Goal: Task Accomplishment & Management: Manage account settings

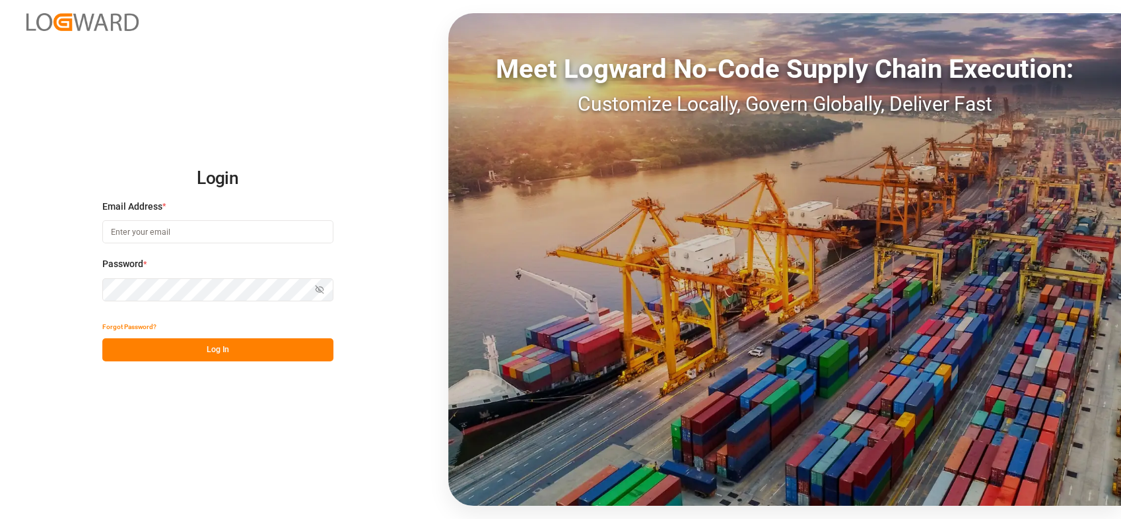
type input "[PERSON_NAME][EMAIL_ADDRESS][PERSON_NAME][DOMAIN_NAME]"
click at [179, 345] on button "Log In" at bounding box center [217, 350] width 231 height 23
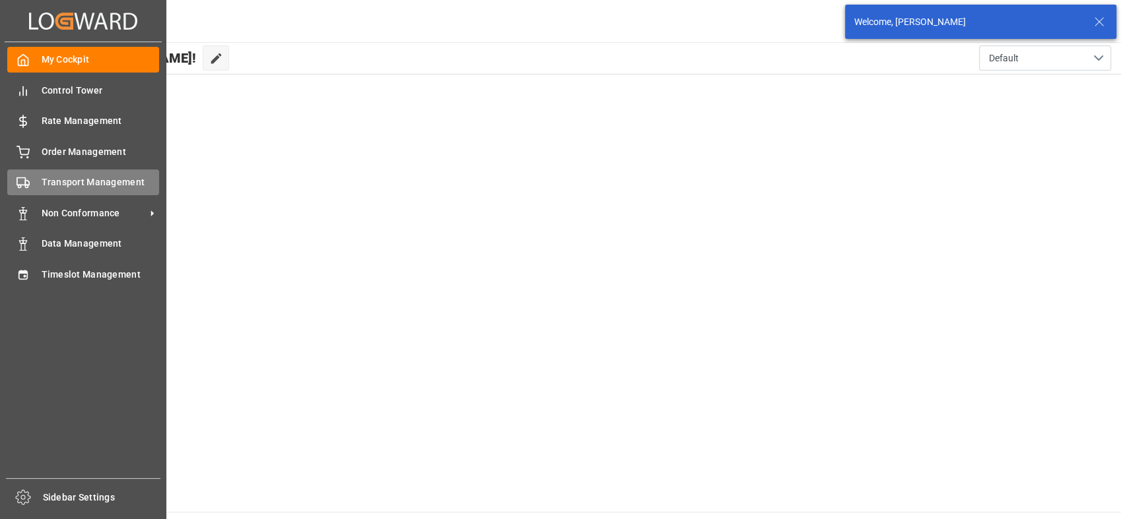
click at [66, 181] on span "Transport Management" at bounding box center [101, 183] width 118 height 14
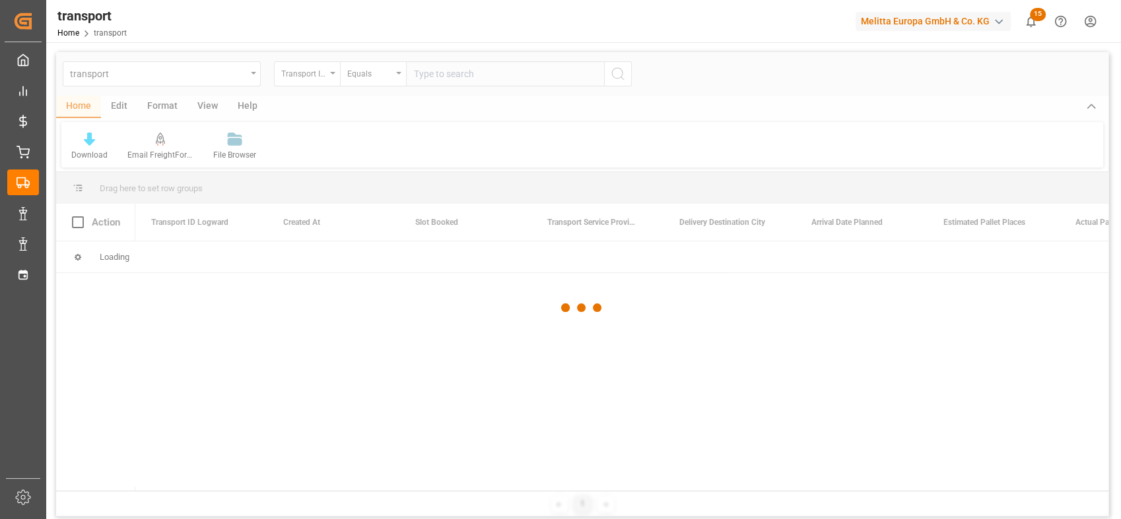
click at [441, 71] on div at bounding box center [582, 308] width 1052 height 512
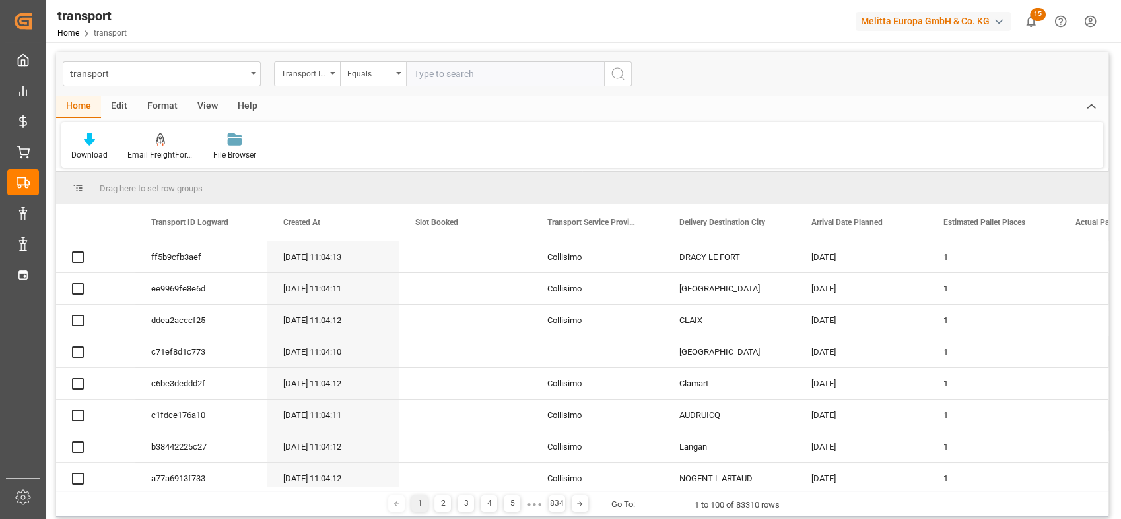
click at [442, 71] on input "text" at bounding box center [505, 73] width 198 height 25
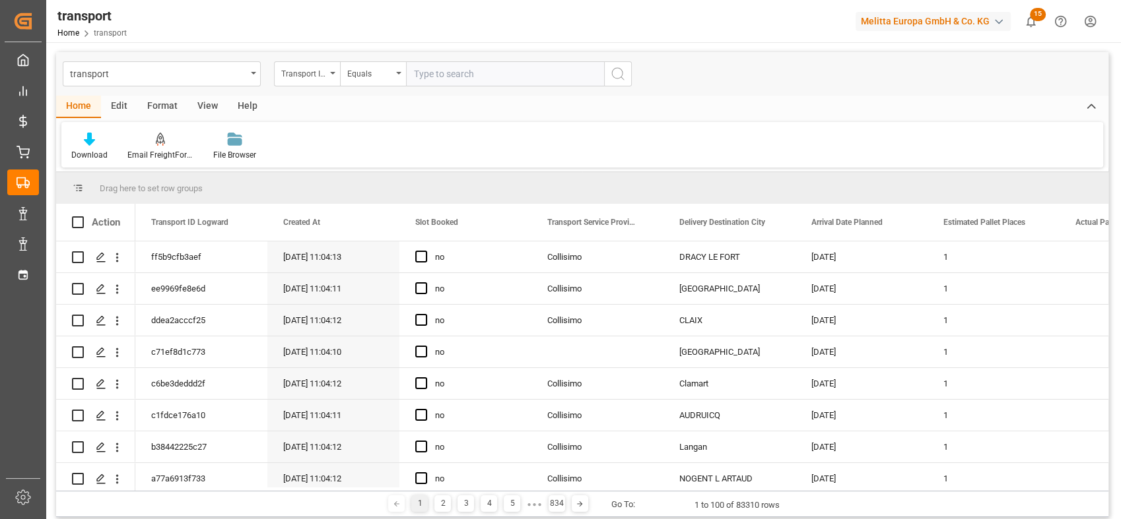
paste input "85eae16e2252"
type input "85eae16e2252"
click at [620, 73] on icon "search button" at bounding box center [618, 74] width 16 height 16
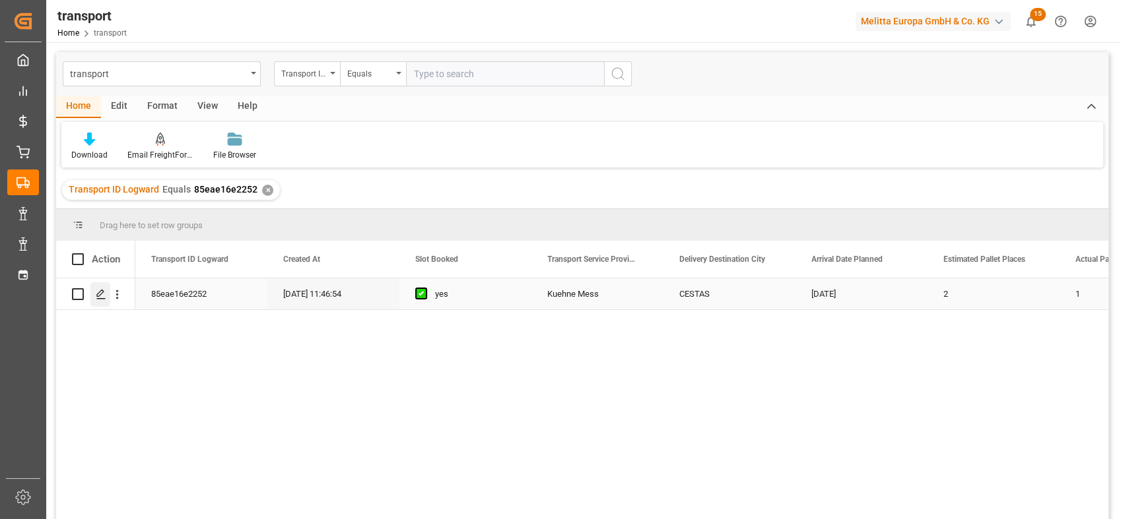
click at [98, 296] on icon "Press SPACE to select this row." at bounding box center [101, 294] width 11 height 11
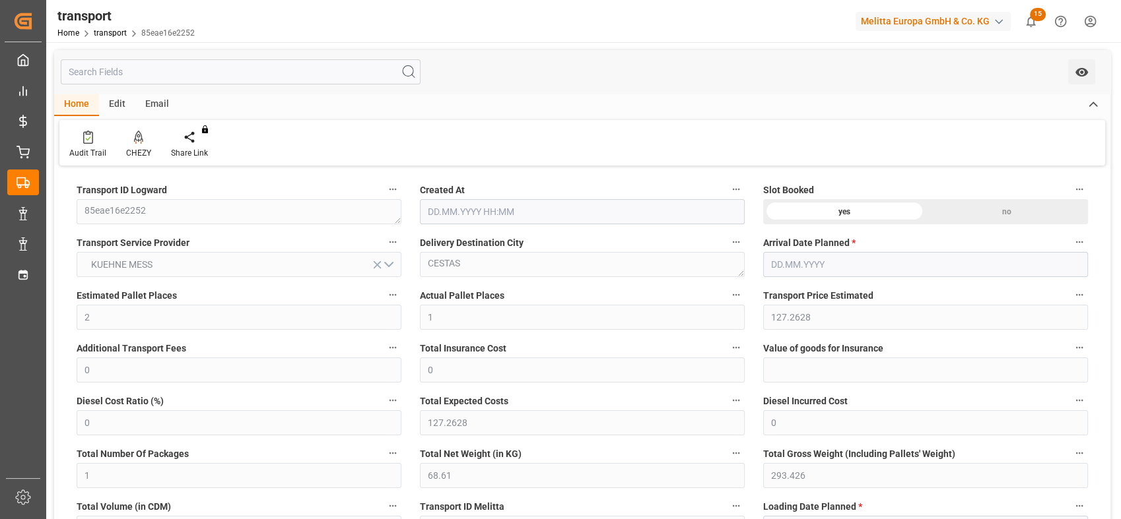
type input "2"
type input "1"
type input "127.2628"
type input "0"
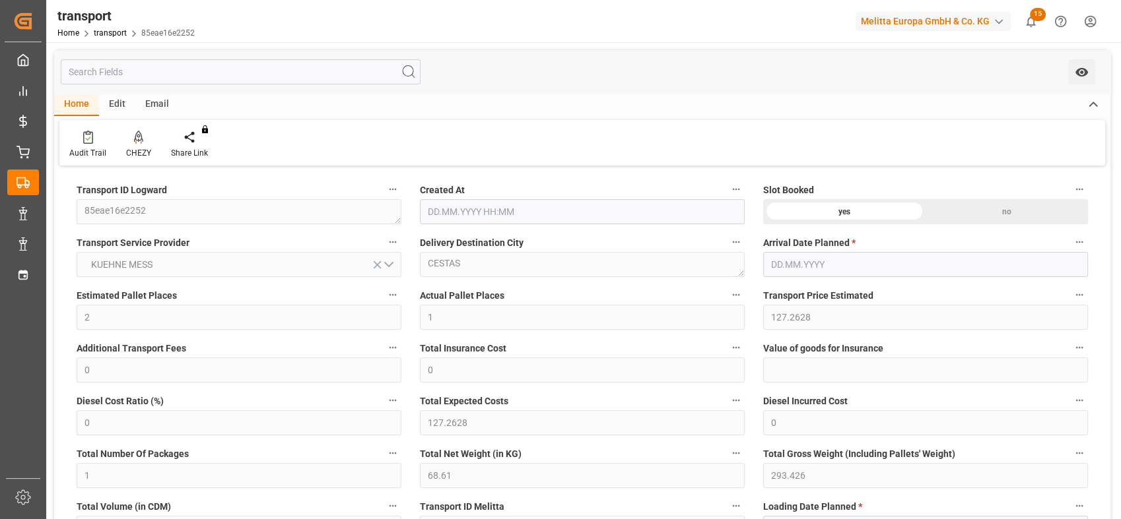
type input "0"
type input "127.2628"
type input "0"
type input "1"
type input "68.61"
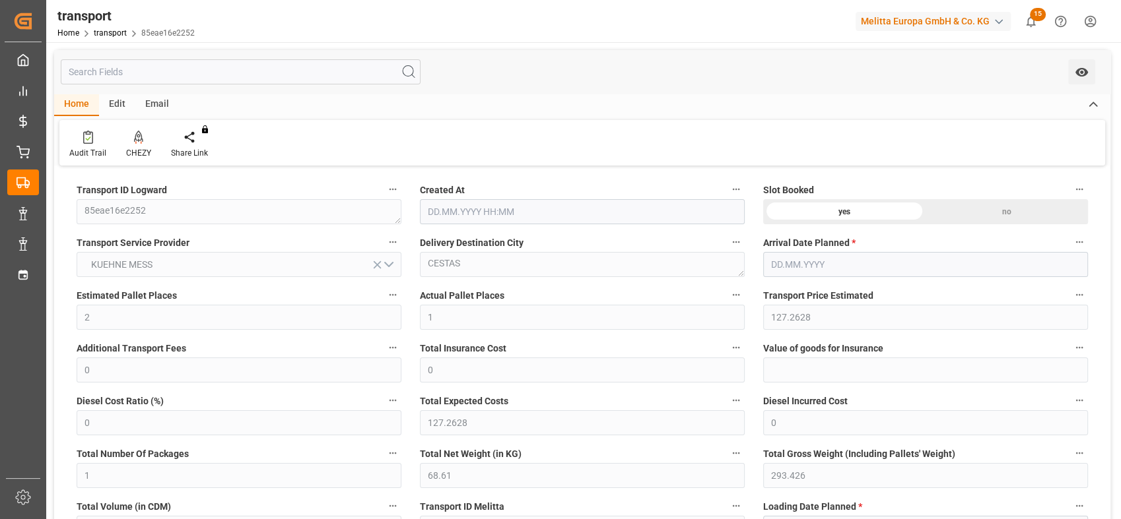
type input "293.426"
type input "655.348"
type input "33"
type input "0"
type input "44"
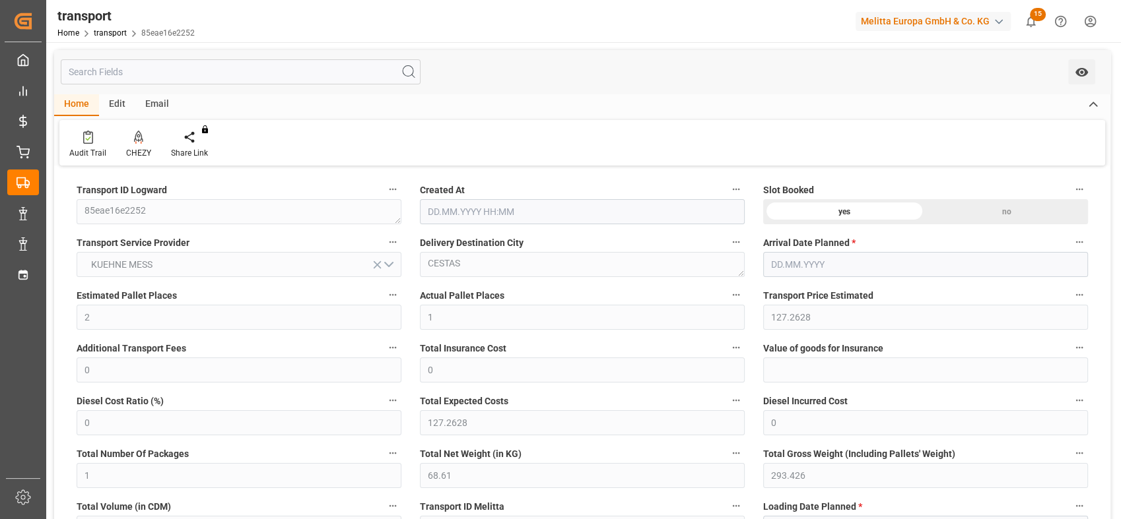
type input "9"
type input "101"
type input "86.426"
type input "0"
type input "4710.8598"
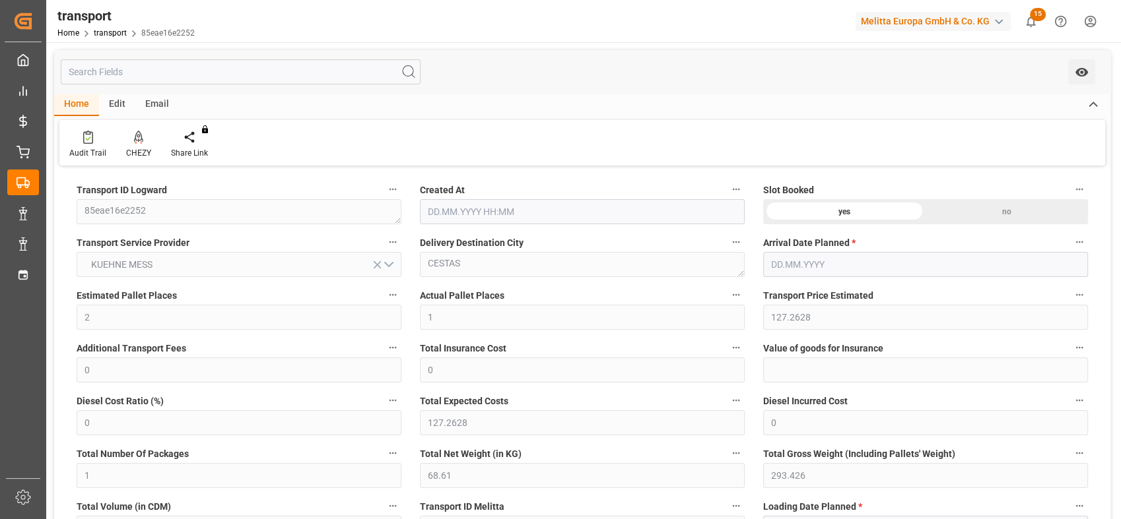
type input "0"
type input "21"
type input "35"
type input "[DATE] 11:46"
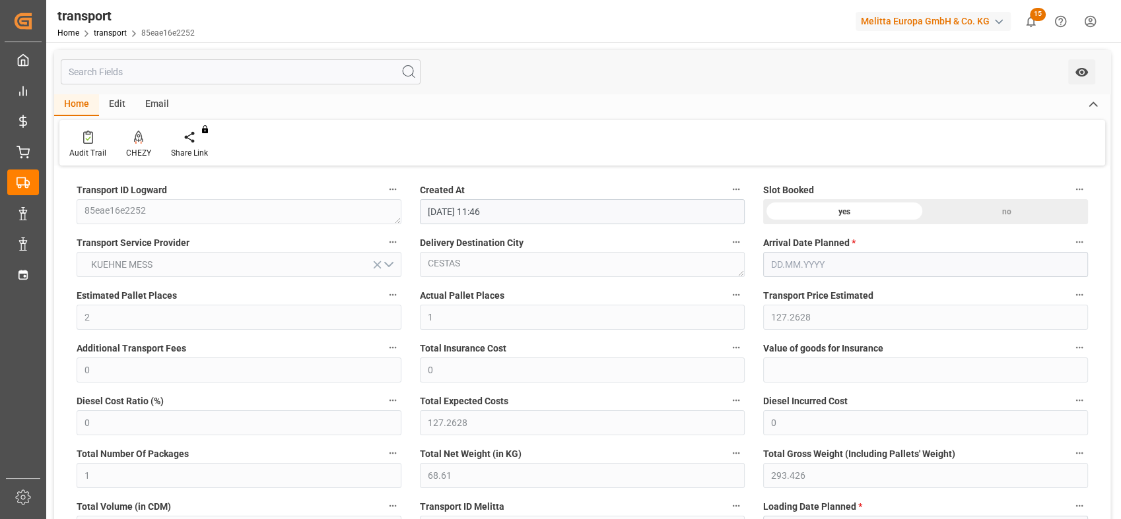
type input "[DATE]"
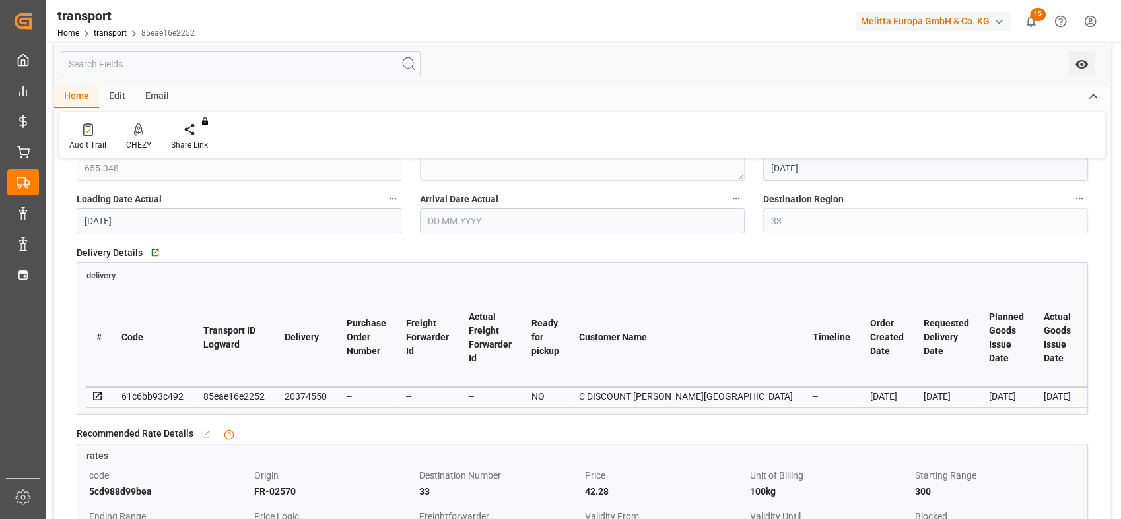
scroll to position [366, 0]
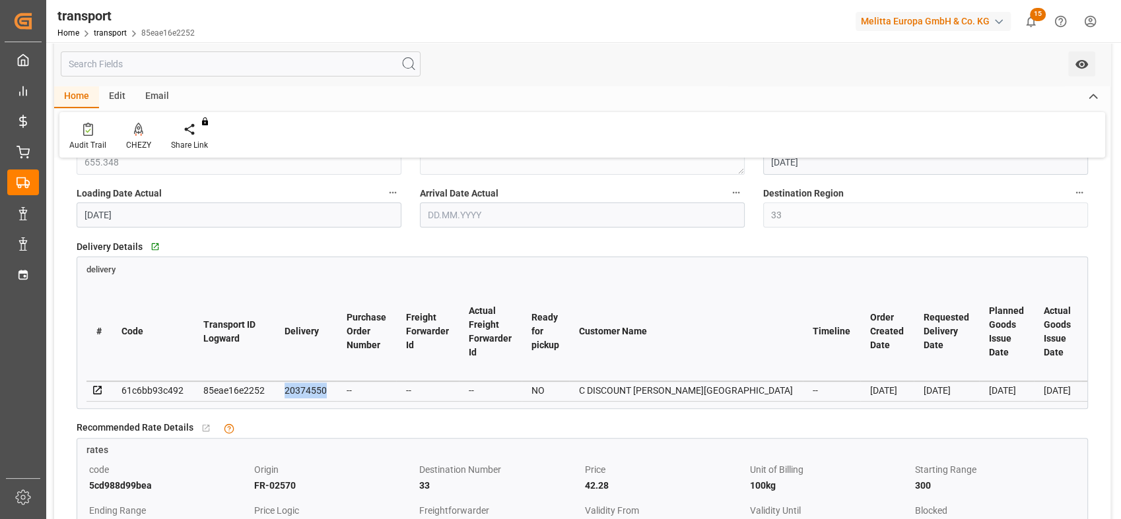
drag, startPoint x: 333, startPoint y: 392, endPoint x: 284, endPoint y: 393, distance: 48.2
click at [284, 393] on td "20374550" at bounding box center [306, 392] width 62 height 20
copy div "20374550"
drag, startPoint x: 952, startPoint y: 111, endPoint x: 933, endPoint y: 170, distance: 61.8
click at [952, 111] on div "Home Edit Email Audit Trail CHEZY Share Link You don't have permission for this…" at bounding box center [582, 122] width 1056 height 72
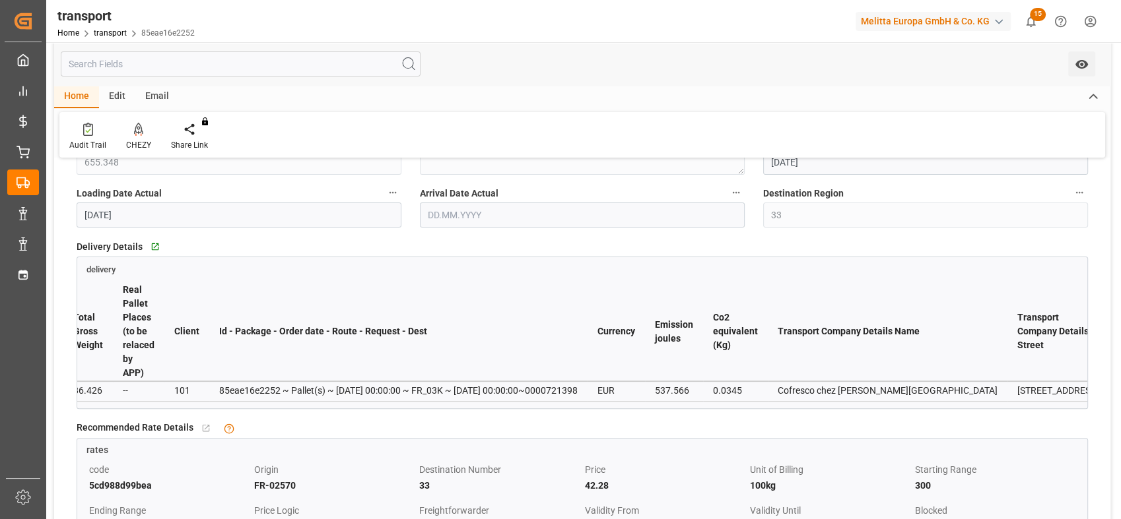
scroll to position [0, 10694]
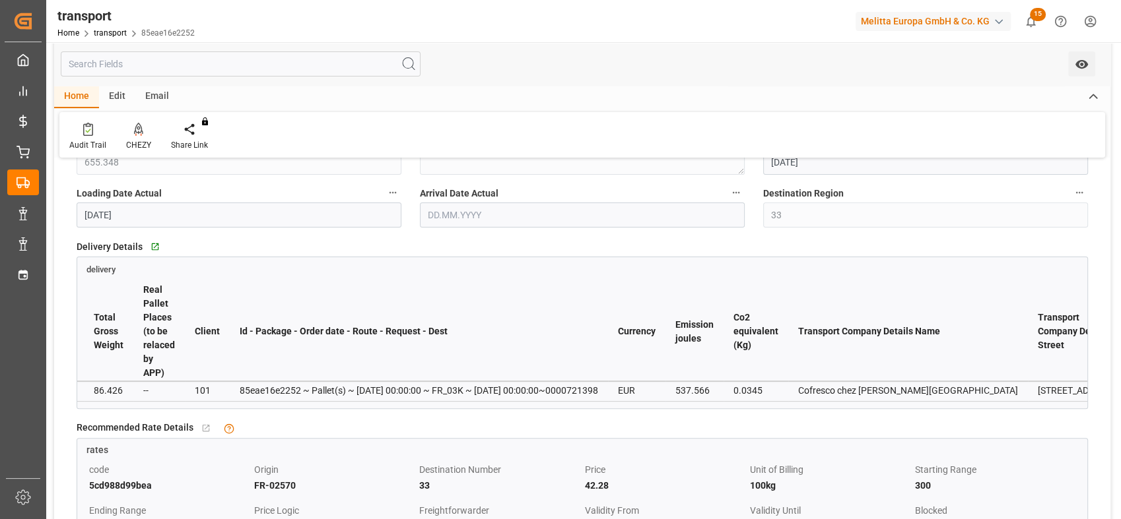
click at [973, 190] on label "Destination Region" at bounding box center [925, 193] width 325 height 18
click at [1071, 190] on button "Destination Region" at bounding box center [1079, 192] width 17 height 17
click at [706, 206] on div at bounding box center [560, 259] width 1121 height 519
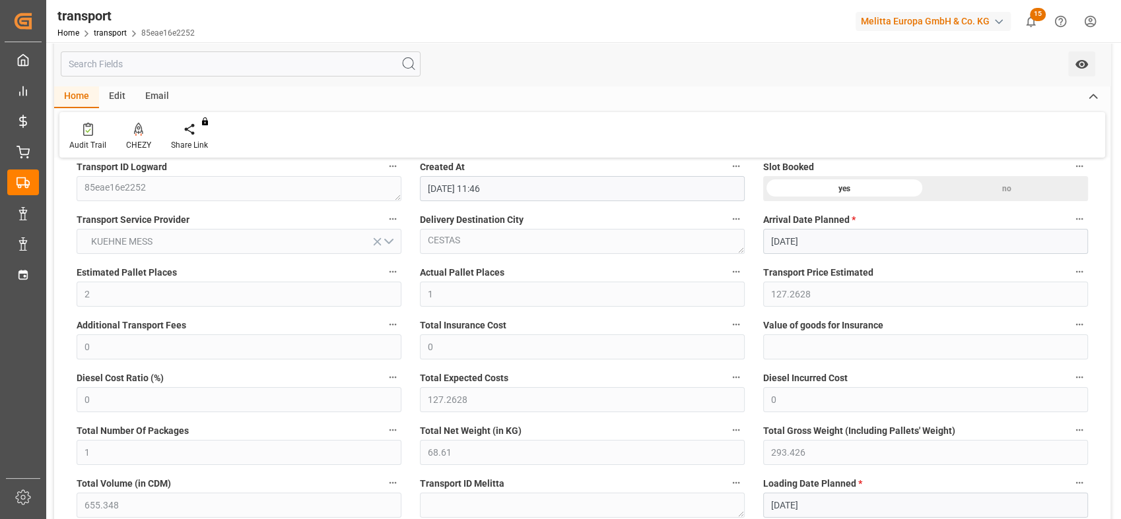
scroll to position [0, 0]
